Goal: Transaction & Acquisition: Purchase product/service

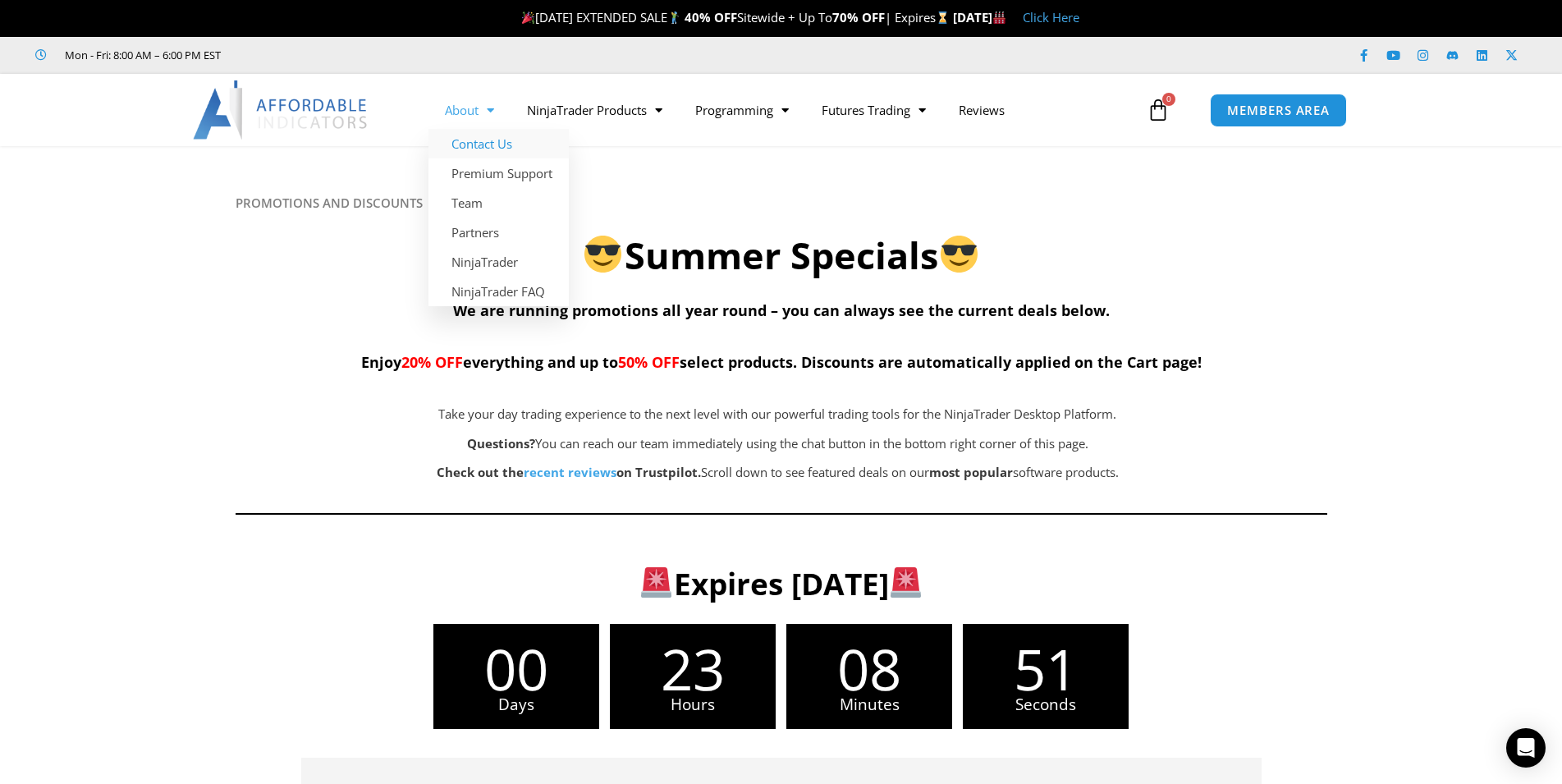
click at [485, 146] on link "Contact Us" at bounding box center [499, 143] width 140 height 29
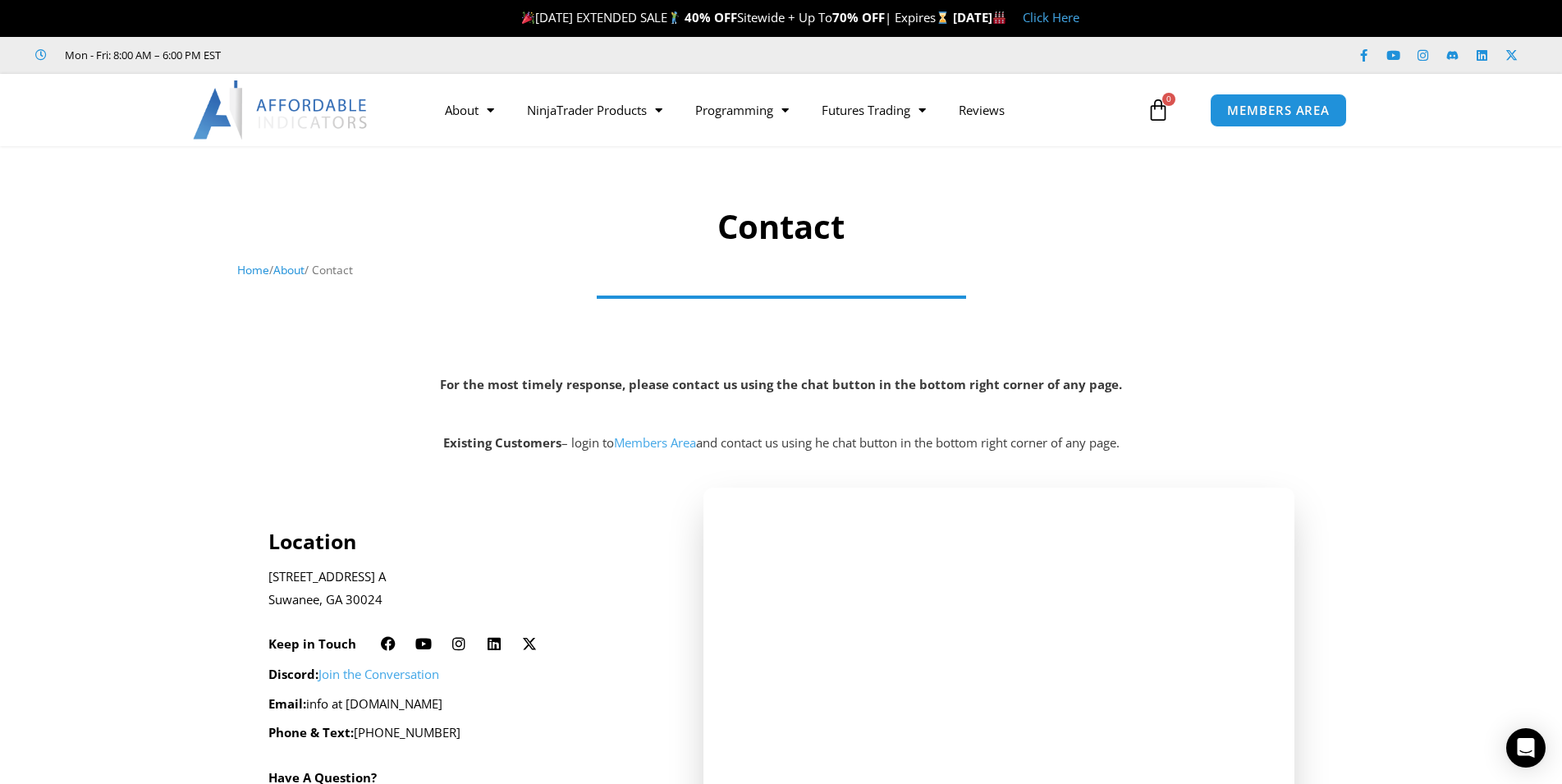
click at [562, 192] on div at bounding box center [781, 222] width 1562 height 137
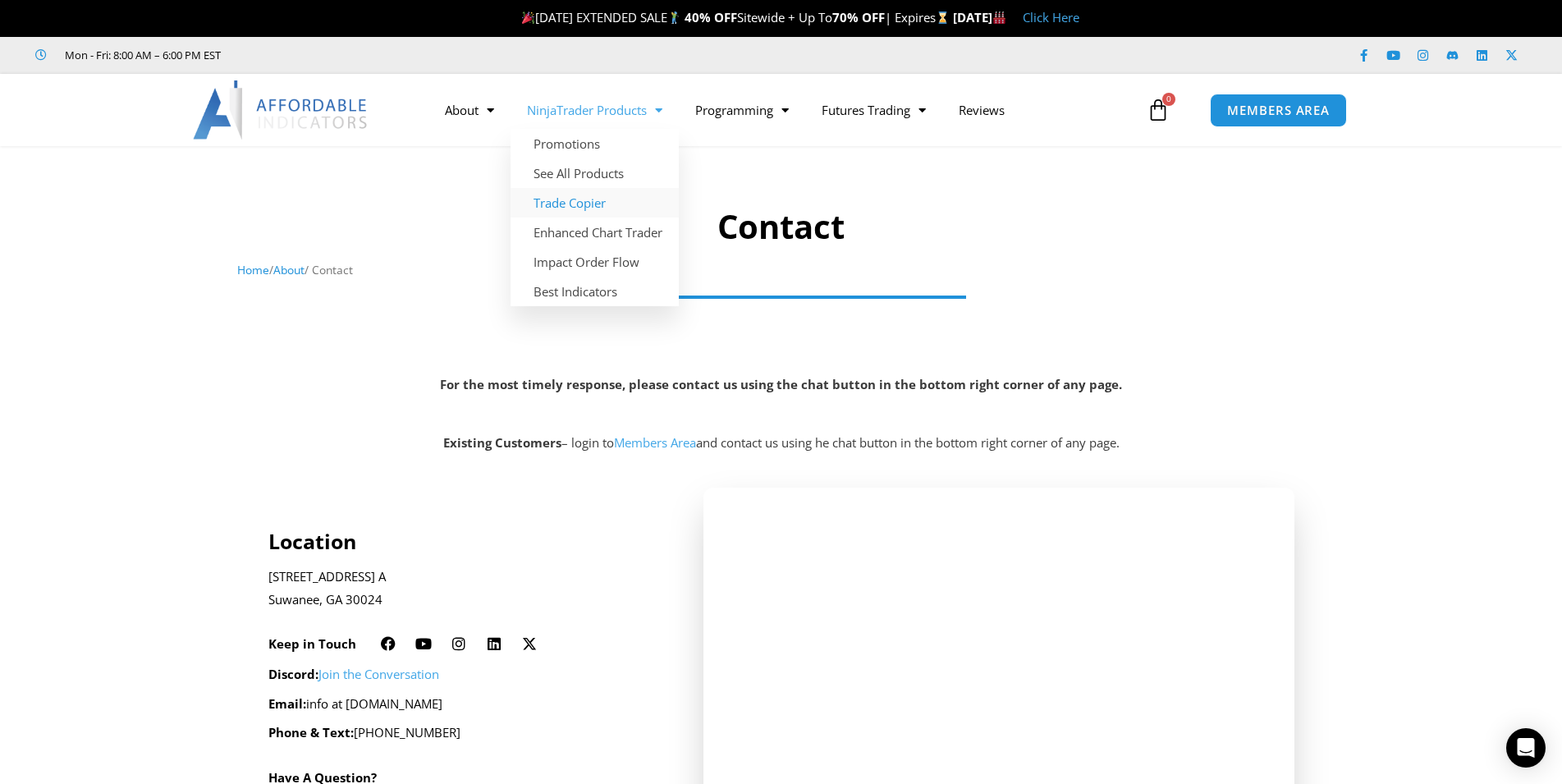
click at [576, 208] on link "Trade Copier" at bounding box center [595, 202] width 169 height 29
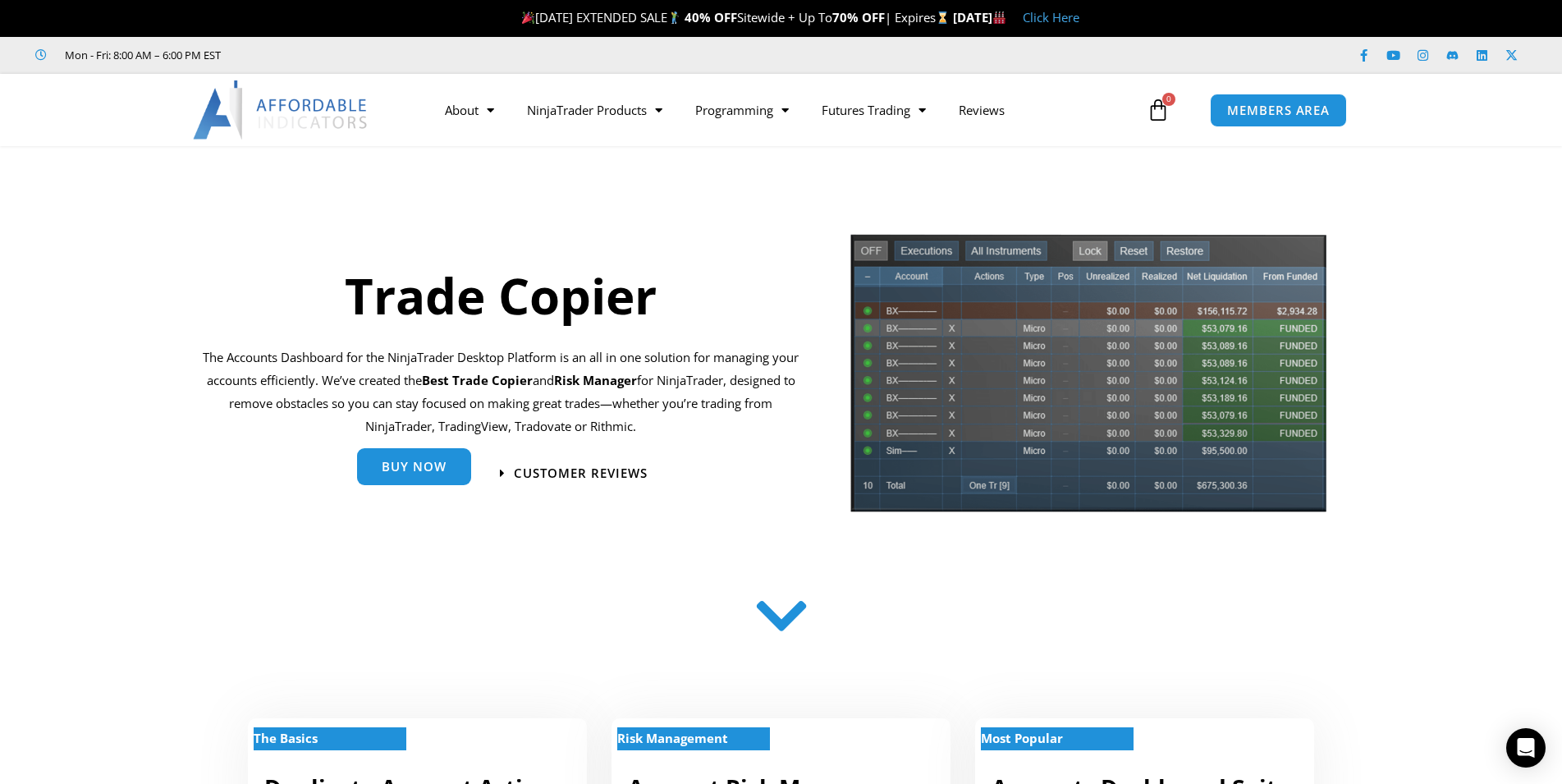
click at [429, 466] on span "Buy Now" at bounding box center [414, 467] width 65 height 13
click at [428, 464] on span "Buy Now" at bounding box center [414, 467] width 65 height 13
click at [441, 459] on link "Buy Now" at bounding box center [414, 467] width 114 height 37
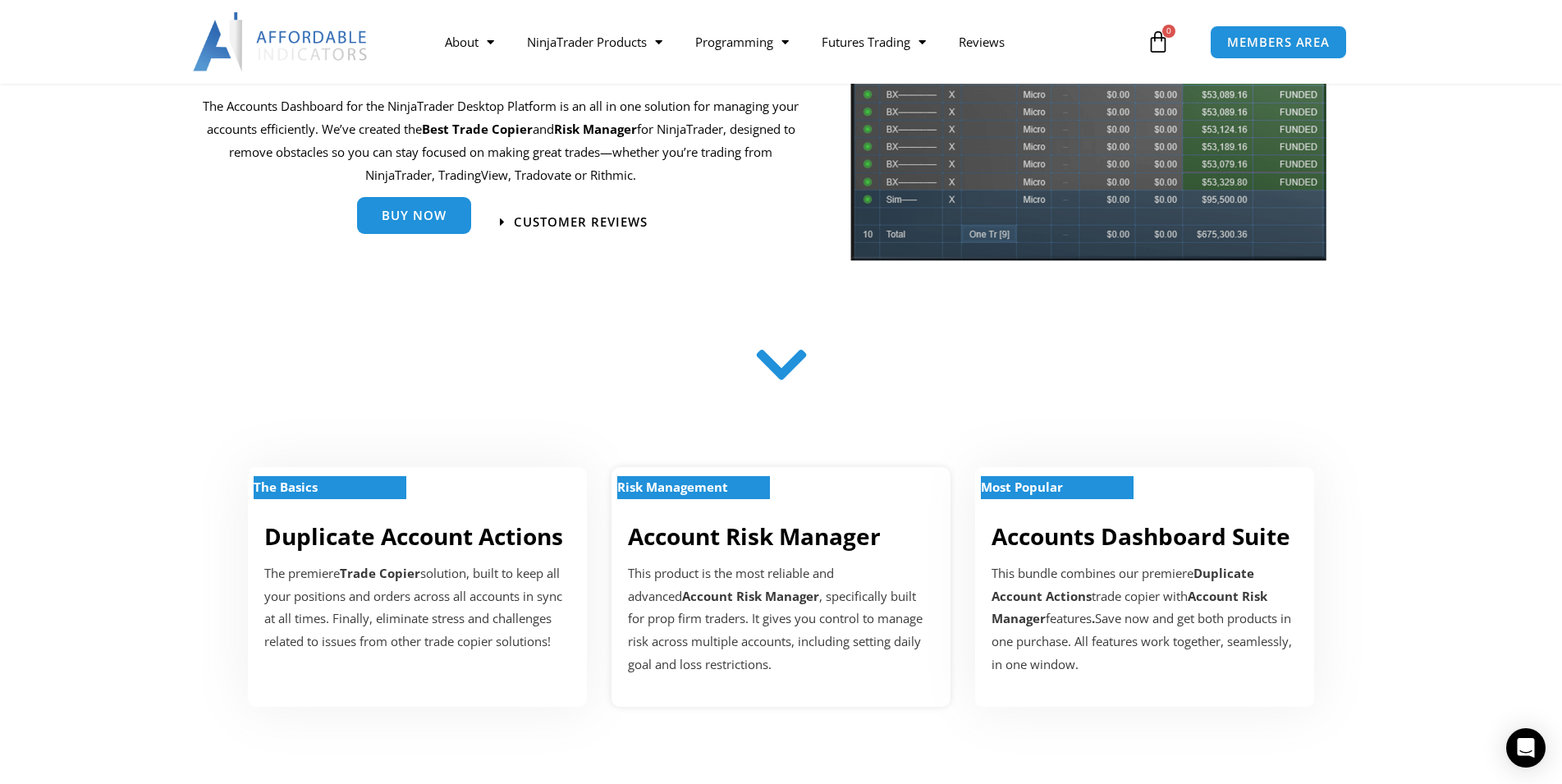
scroll to position [335, 0]
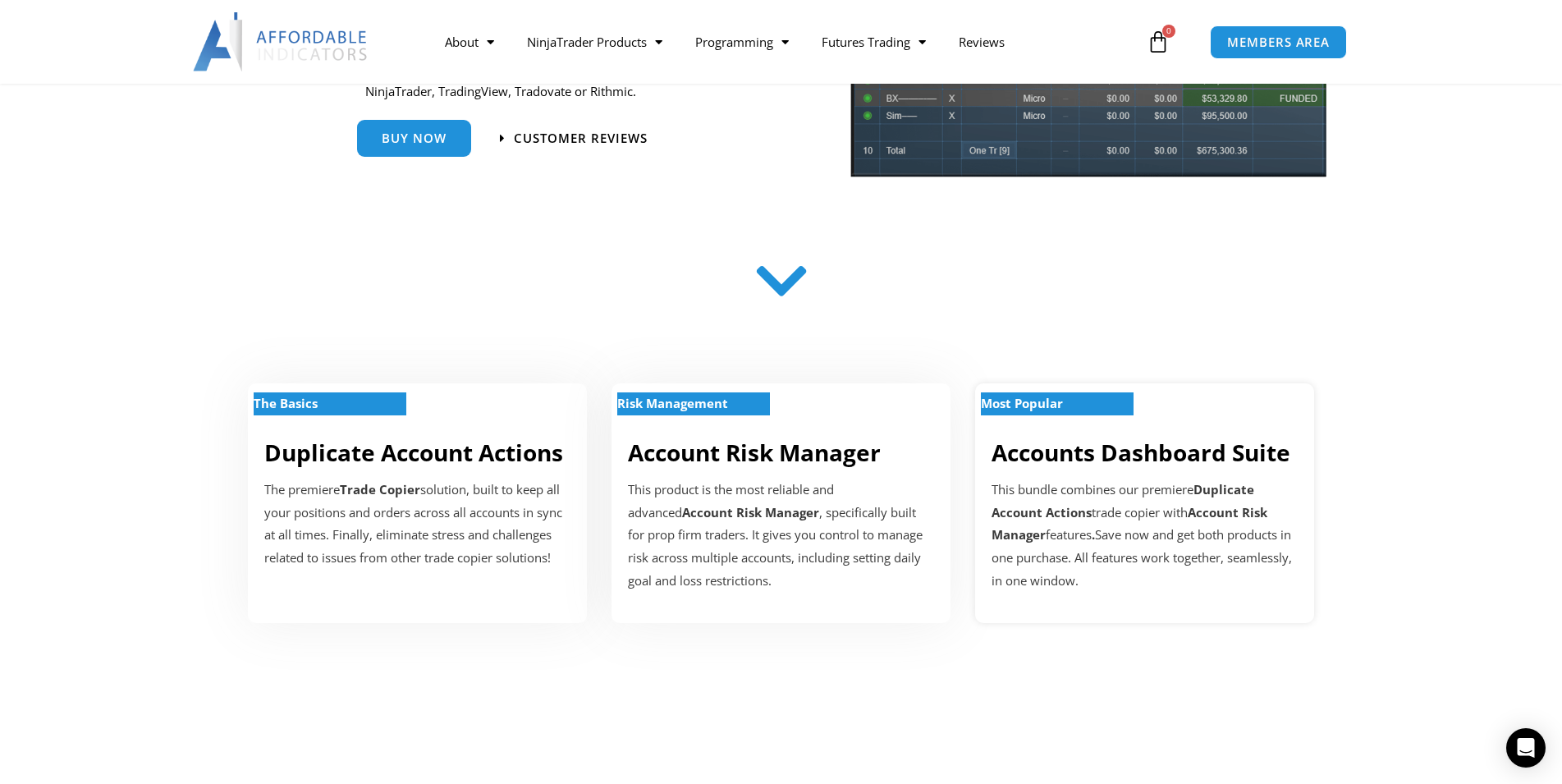
click at [1036, 416] on div "Most Popular" at bounding box center [1145, 414] width 306 height 13
click at [1039, 398] on strong "Most Popular" at bounding box center [1022, 403] width 82 height 16
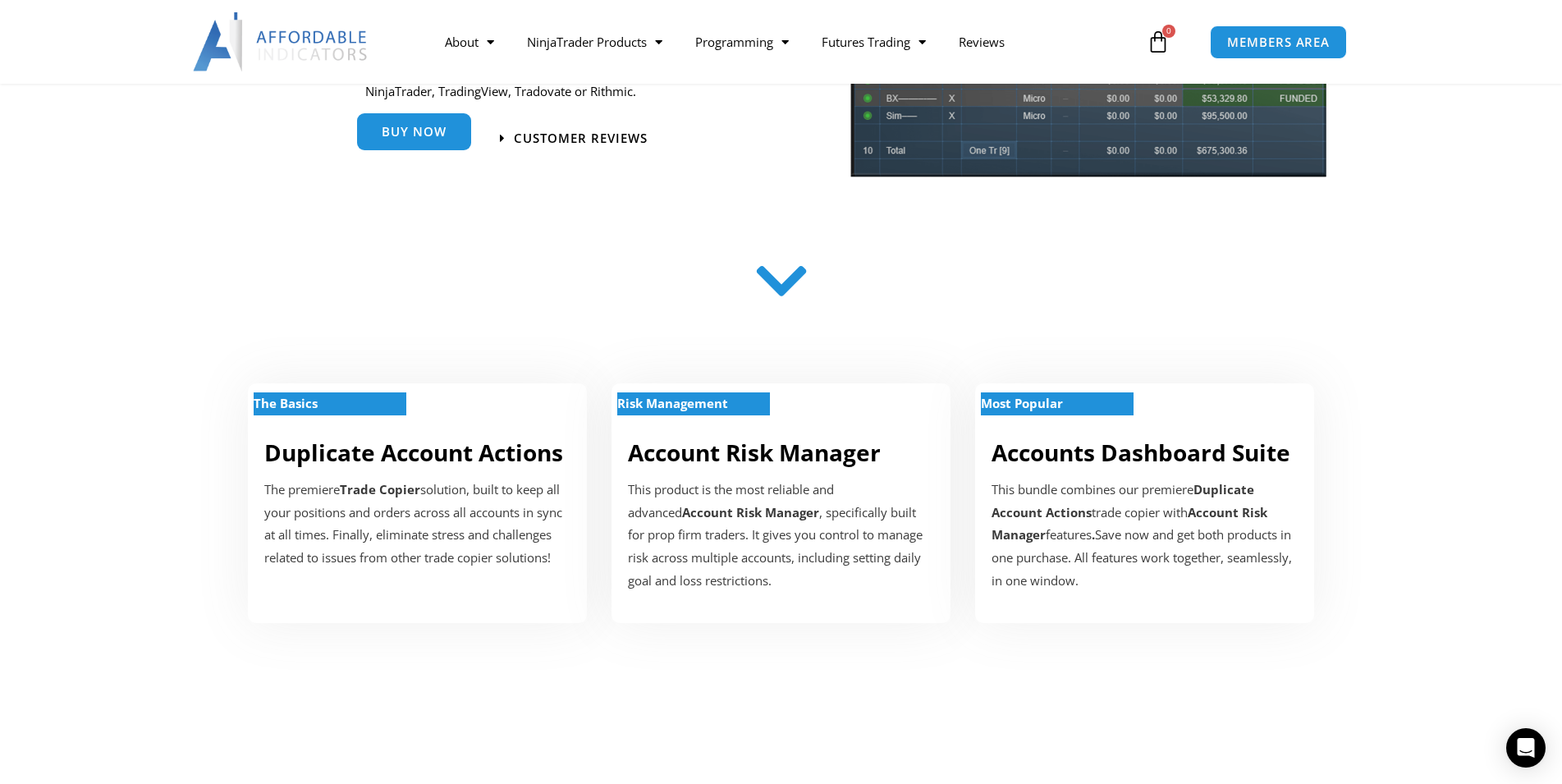
click at [388, 131] on span "Buy Now" at bounding box center [414, 132] width 65 height 13
click at [388, 131] on span "Buy Now" at bounding box center [414, 133] width 65 height 13
click at [388, 131] on span "Buy Now" at bounding box center [414, 132] width 65 height 13
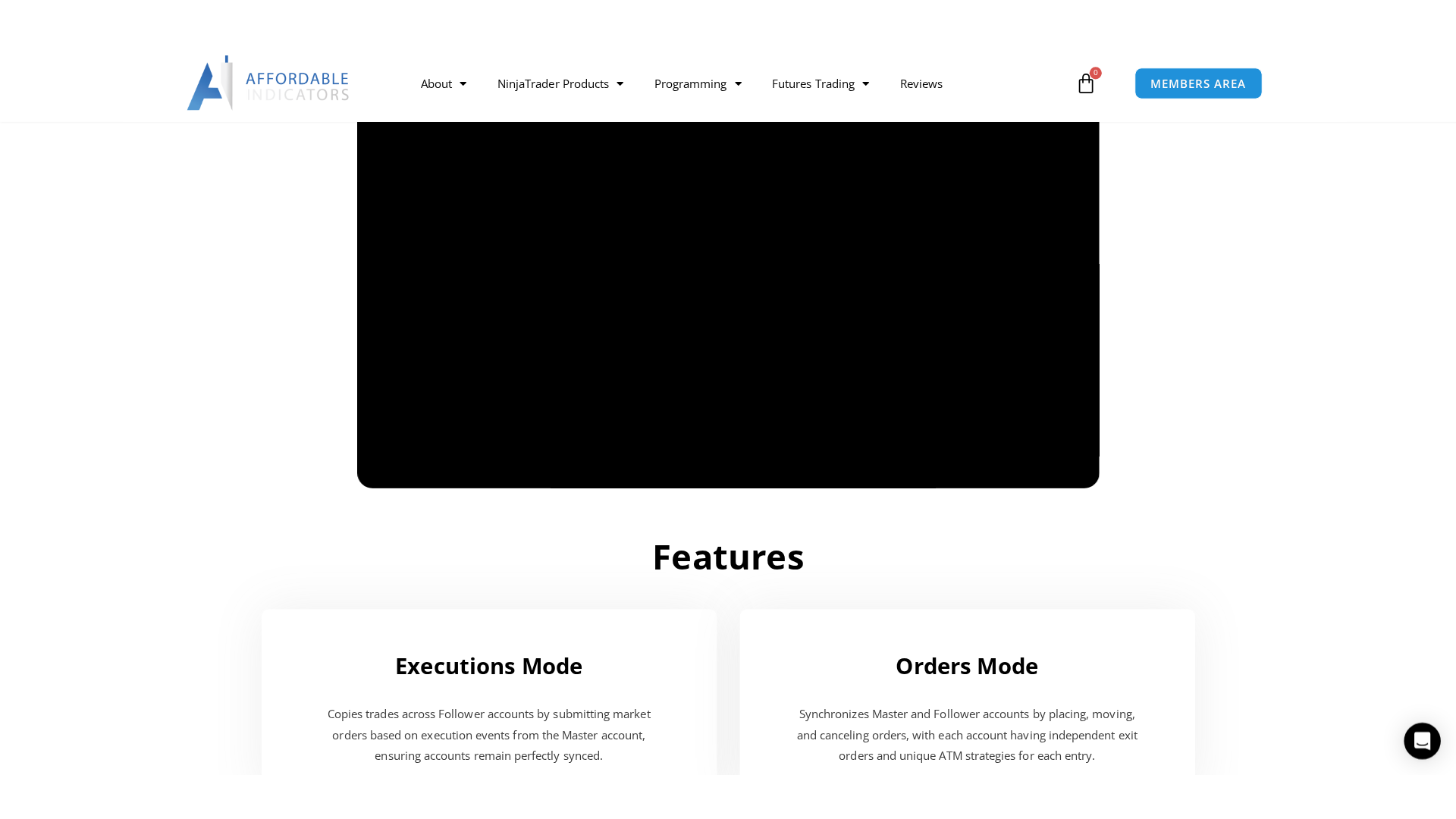
scroll to position [0, 0]
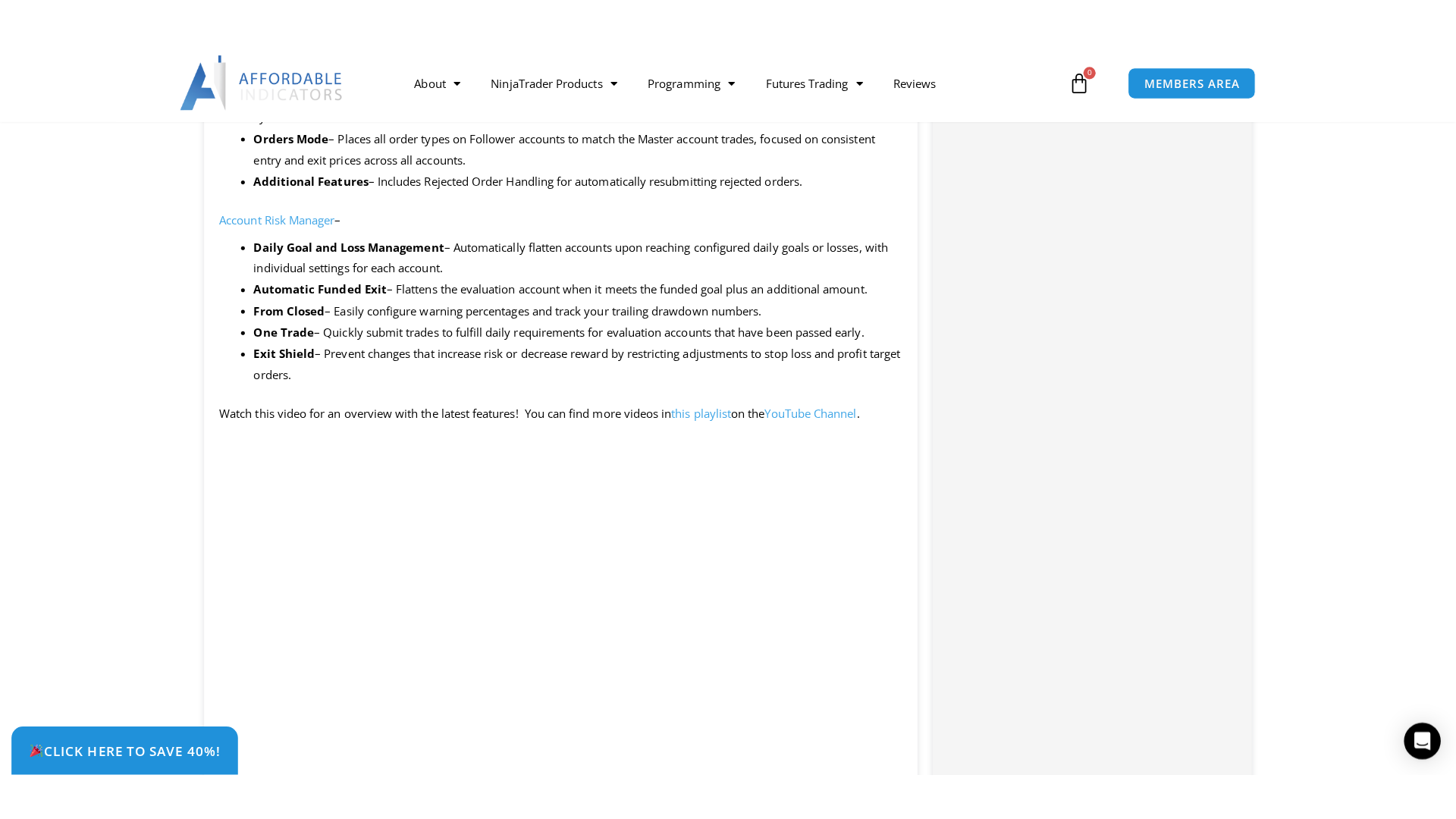
scroll to position [1625, 0]
